Goal: Task Accomplishment & Management: Use online tool/utility

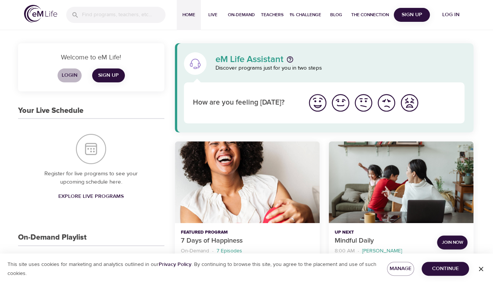
click at [66, 77] on span "Login" at bounding box center [70, 75] width 18 height 9
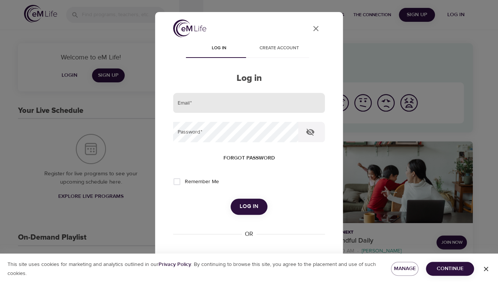
click at [219, 107] on input "email" at bounding box center [249, 103] width 152 height 20
type input "willie.loyal@cnoinc.com"
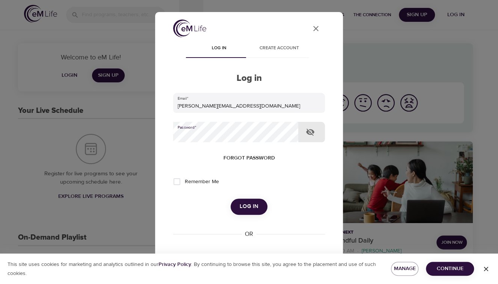
click at [231, 198] on button "Log in" at bounding box center [249, 206] width 37 height 16
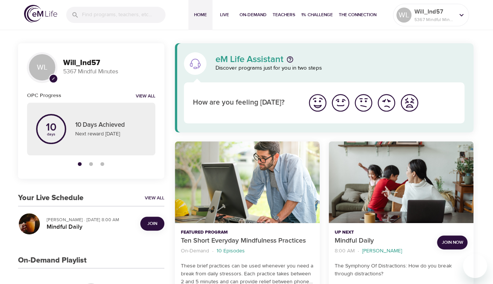
click at [148, 225] on span "Join" at bounding box center [152, 224] width 10 height 8
